Goal: Navigation & Orientation: Find specific page/section

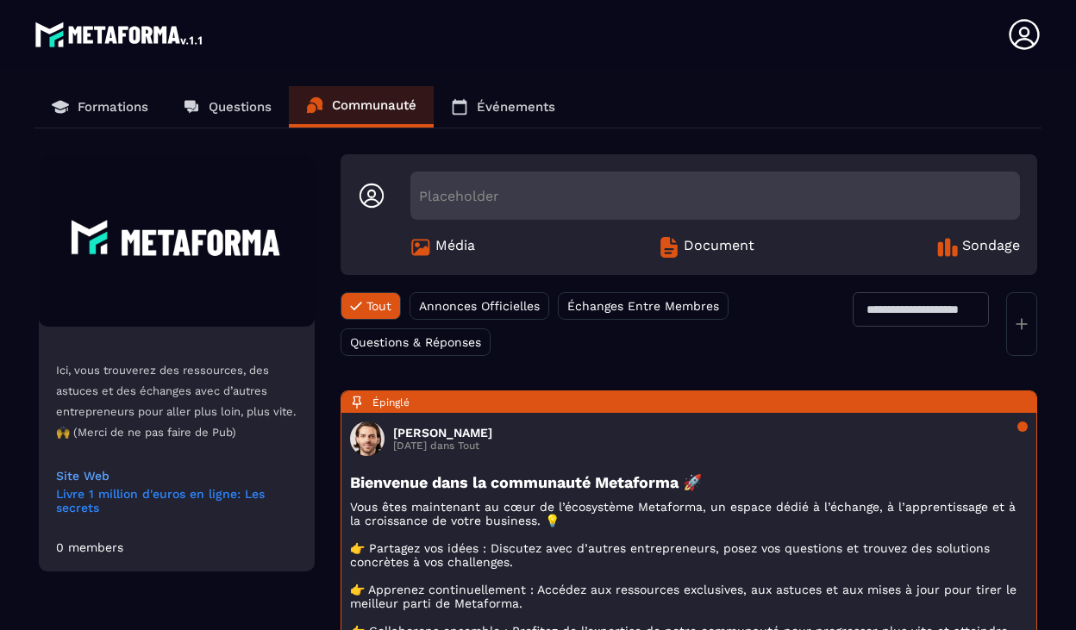
click at [210, 494] on link "Livre 1 million d'euros en ligne: Les secrets" at bounding box center [176, 501] width 241 height 28
click at [539, 102] on p "Événements" at bounding box center [516, 107] width 78 height 16
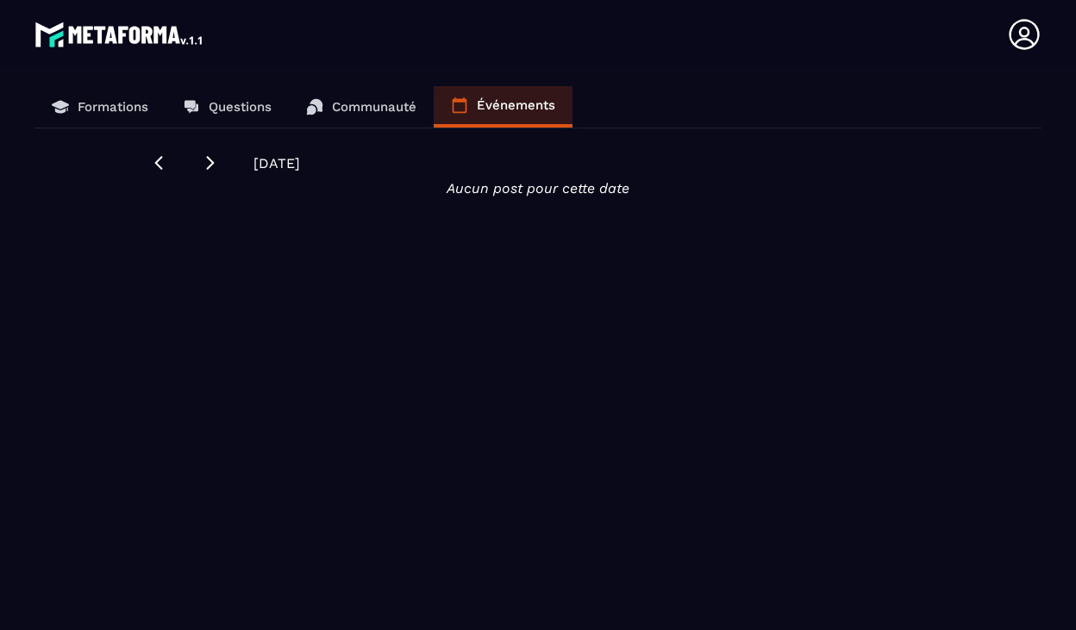
click at [374, 114] on p "Communauté" at bounding box center [374, 107] width 85 height 16
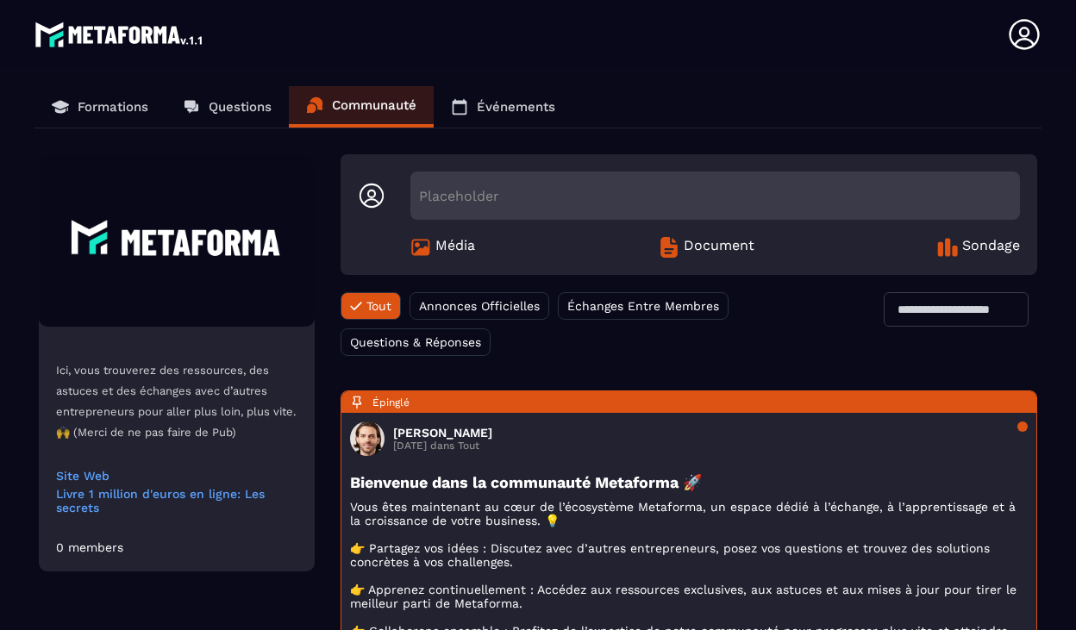
click at [254, 115] on link "Questions" at bounding box center [227, 106] width 123 height 41
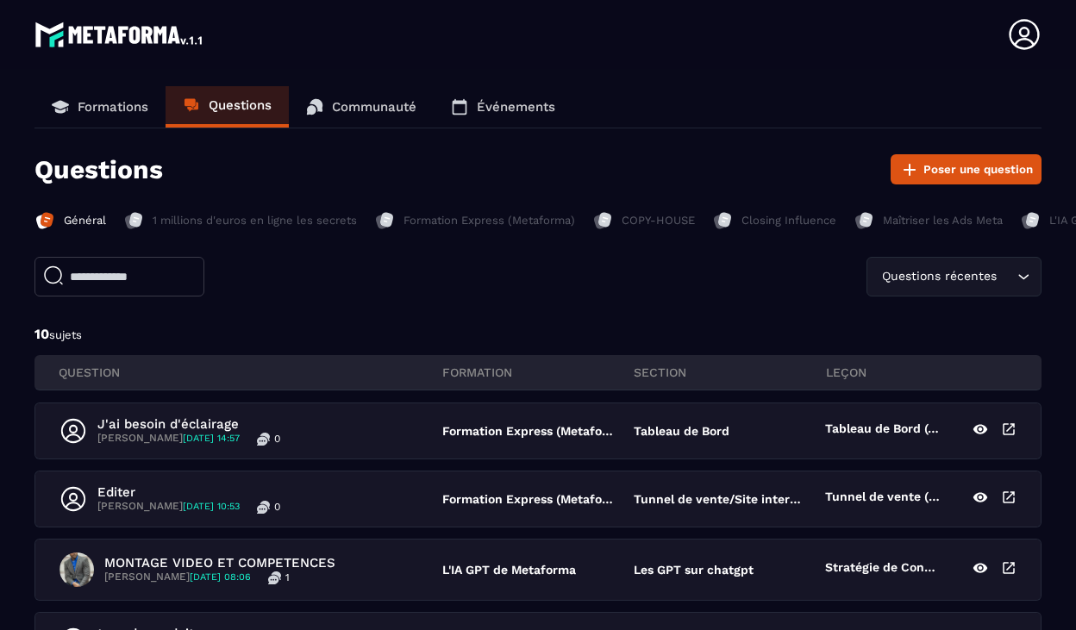
click at [389, 95] on link "Communauté" at bounding box center [361, 106] width 145 height 41
